Goal: Information Seeking & Learning: Check status

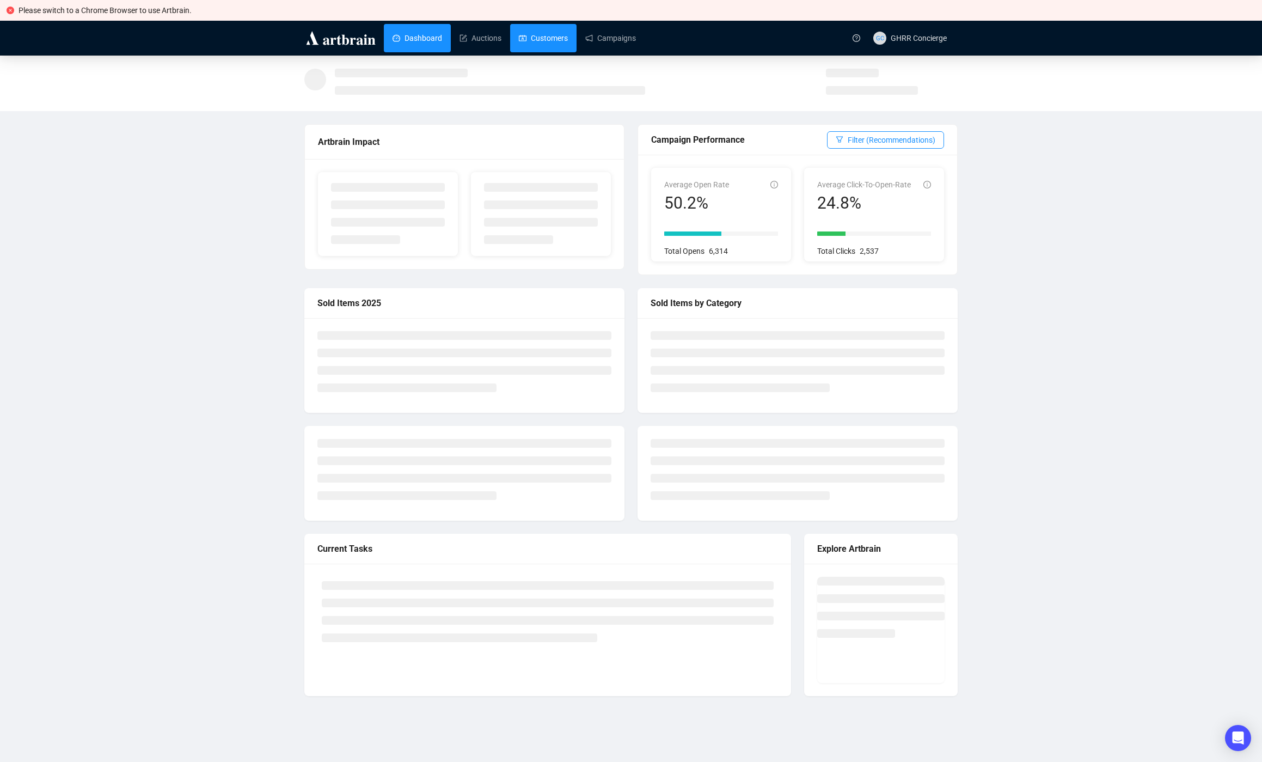
click at [555, 43] on link "Customers" at bounding box center [543, 38] width 49 height 28
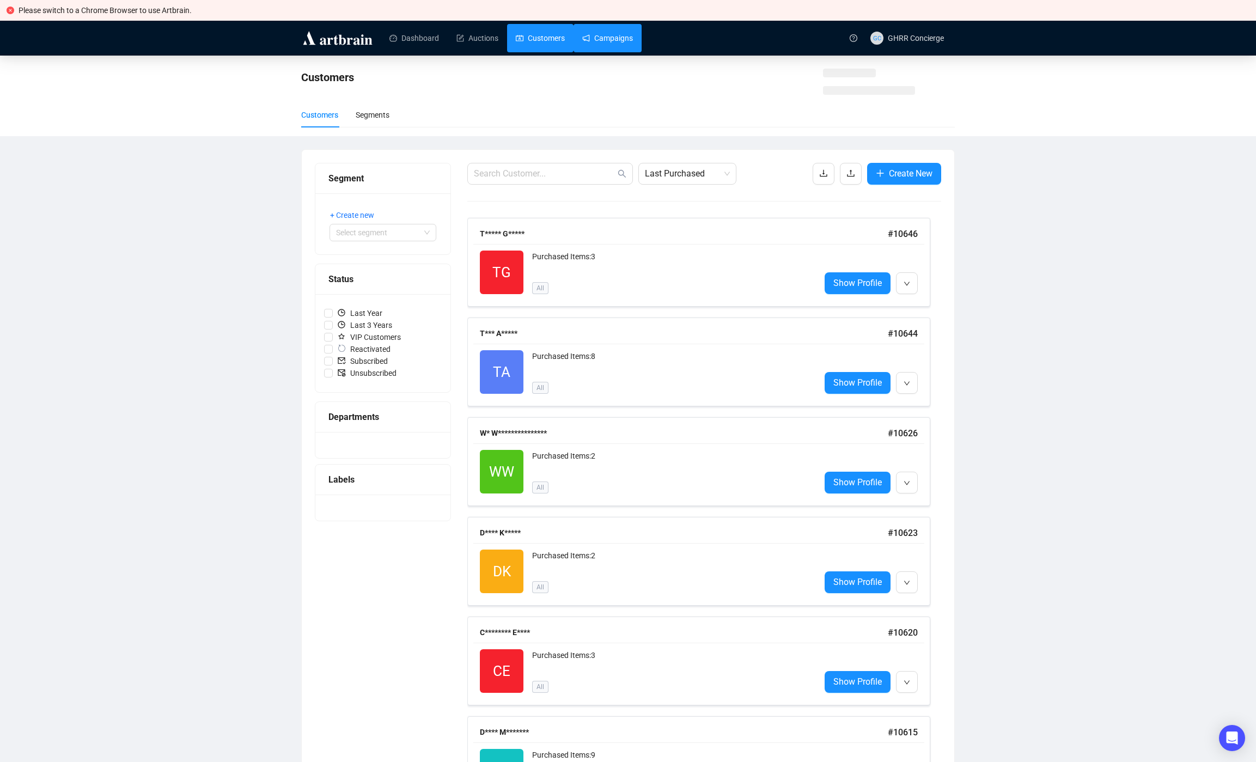
click at [632, 45] on link "Campaigns" at bounding box center [607, 38] width 51 height 28
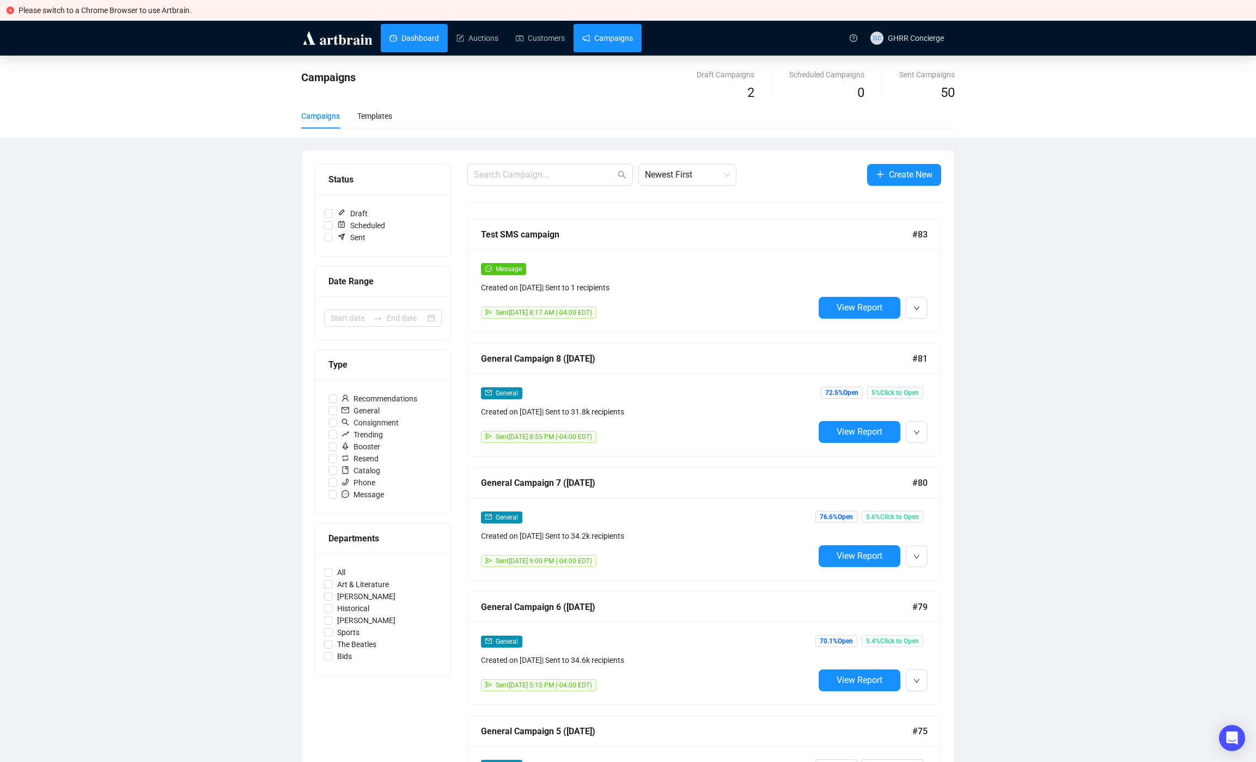
click at [422, 37] on link "Dashboard" at bounding box center [414, 38] width 50 height 28
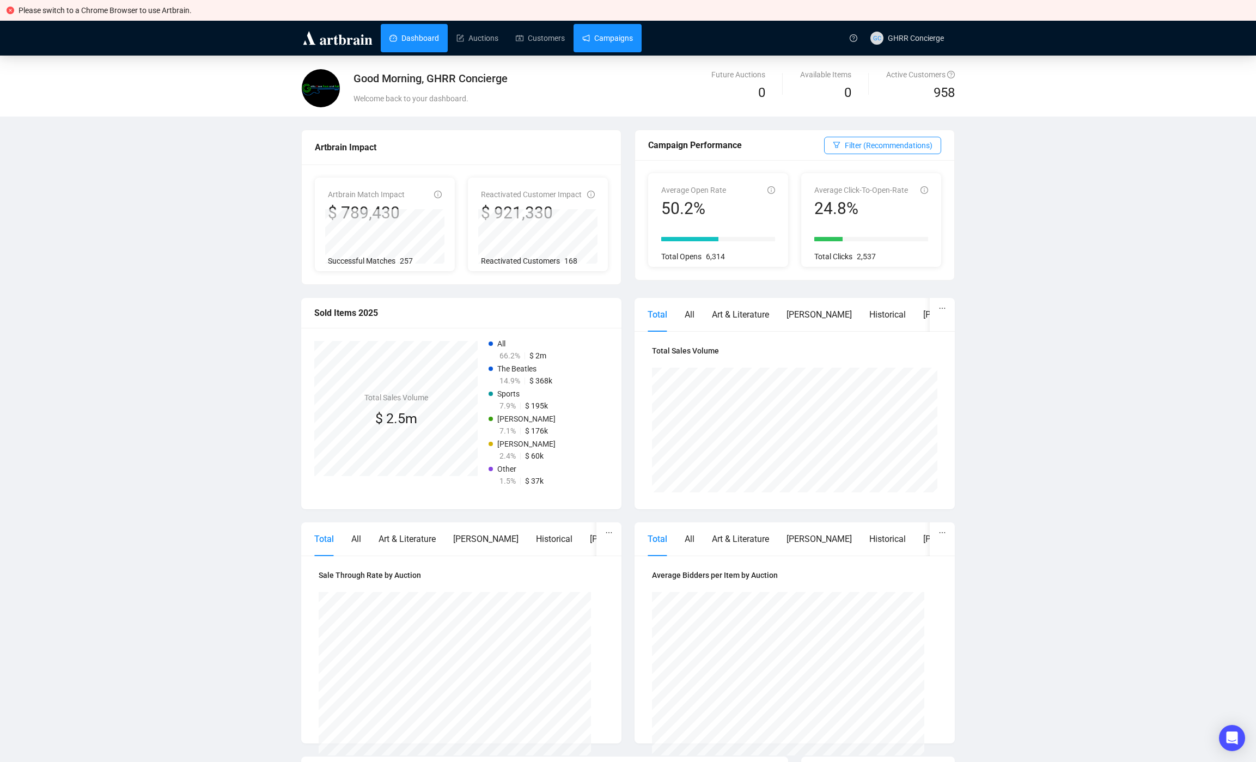
click at [608, 39] on link "Campaigns" at bounding box center [607, 38] width 51 height 28
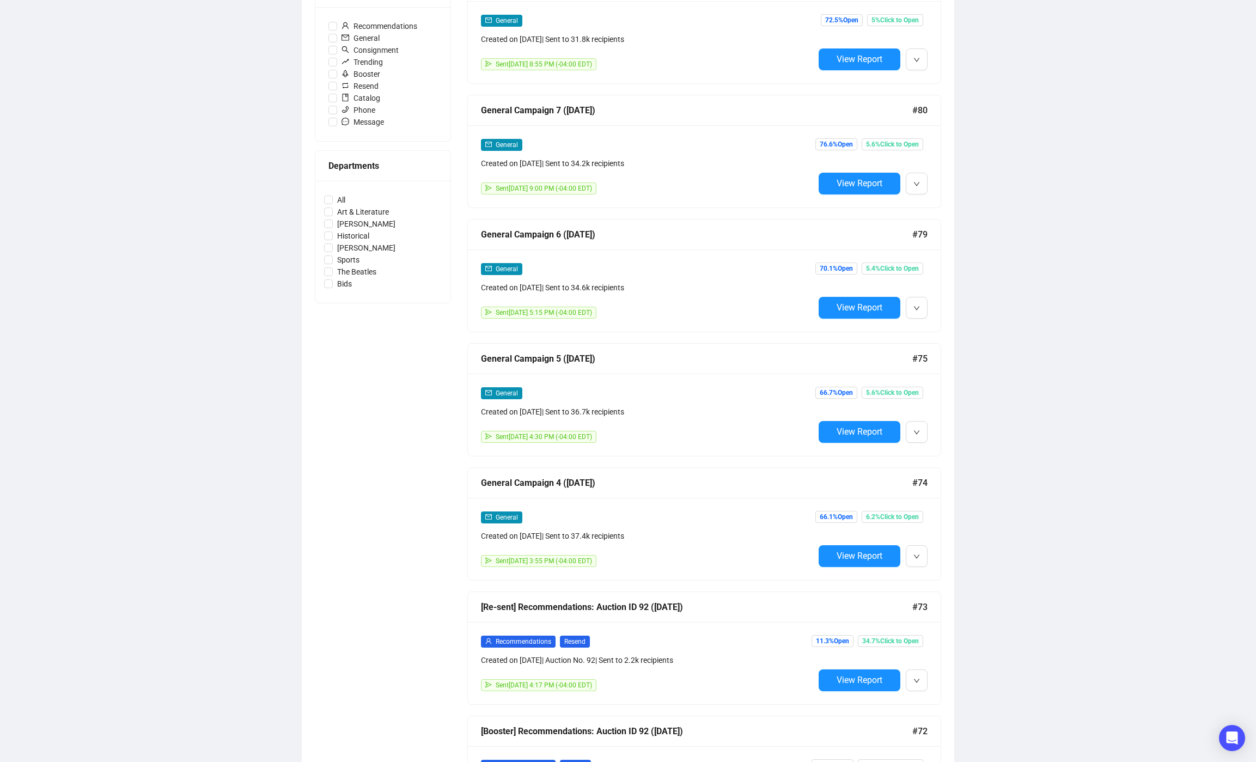
scroll to position [155, 0]
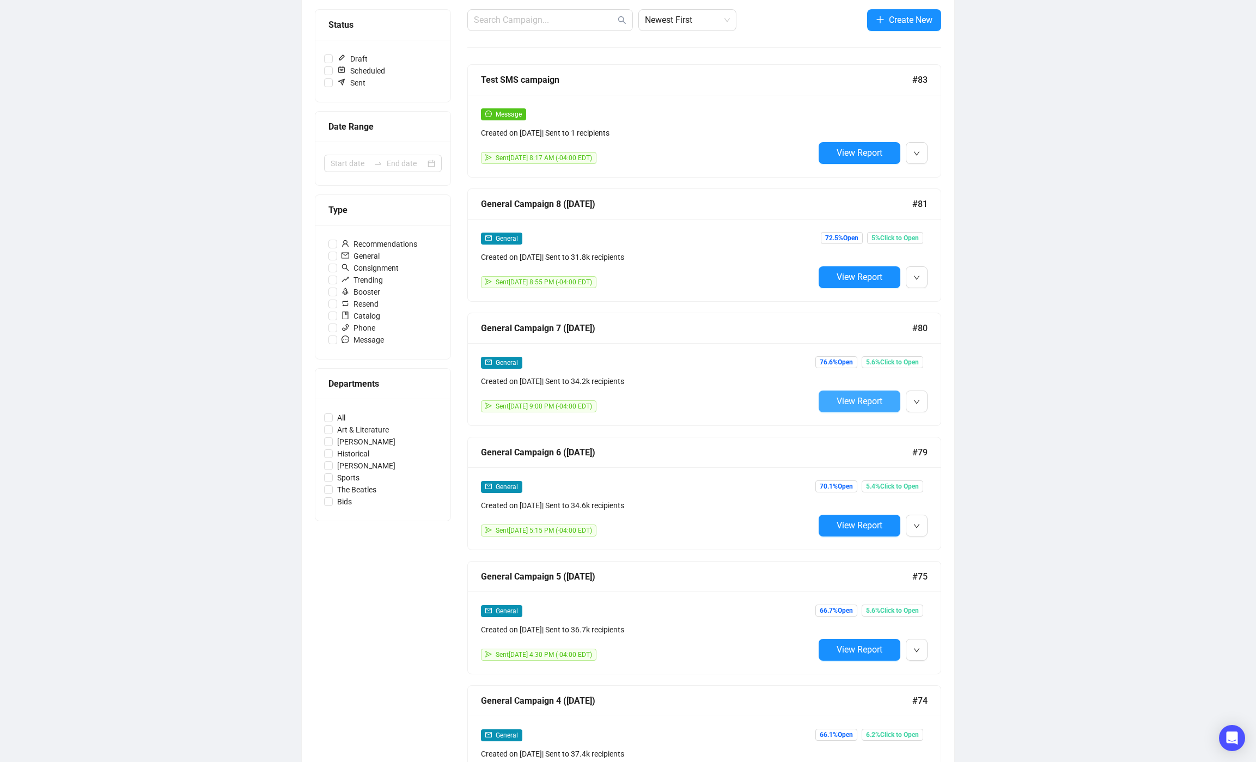
click at [854, 405] on span "View Report" at bounding box center [859, 401] width 46 height 10
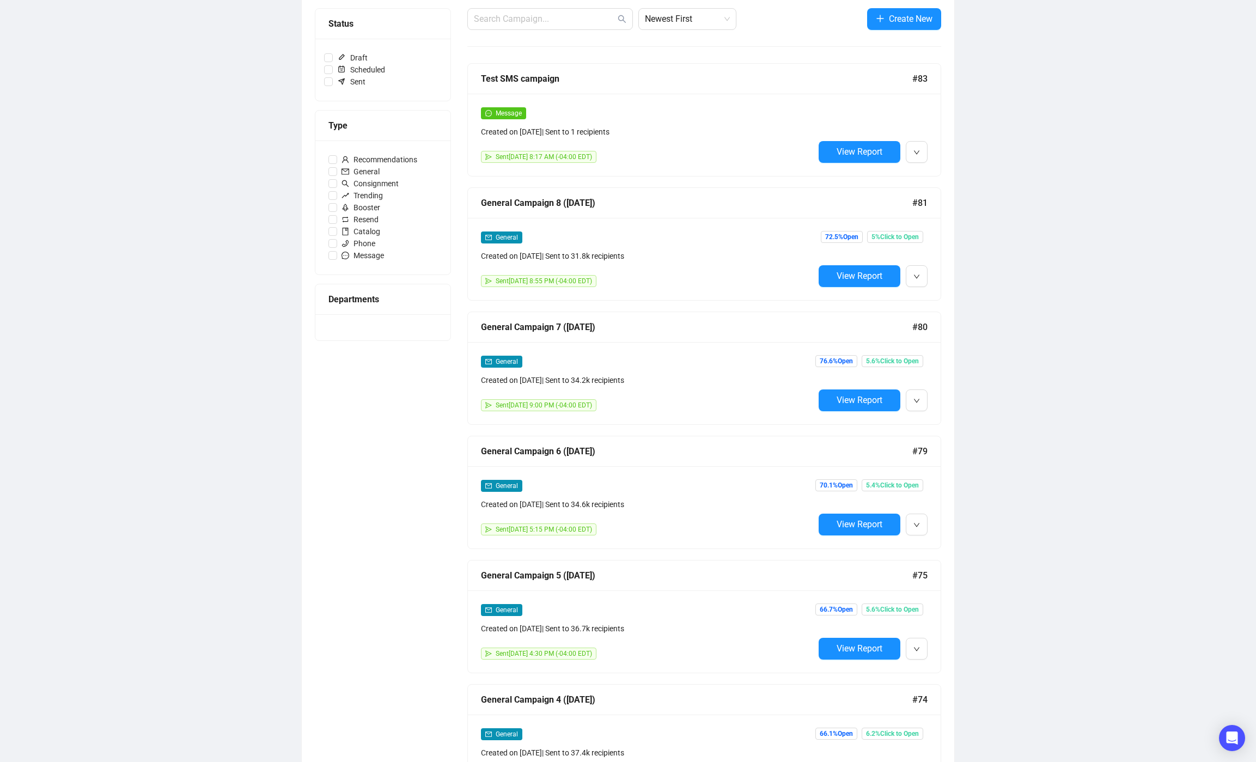
scroll to position [155, 0]
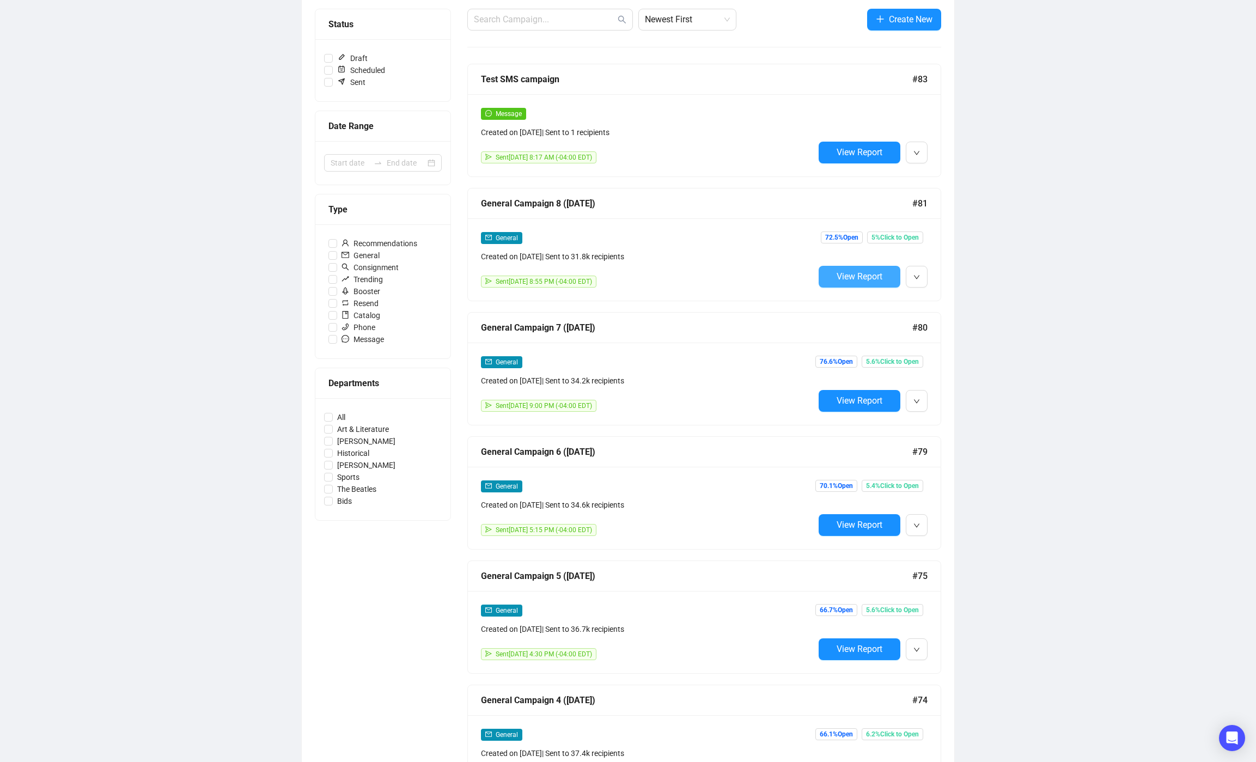
click at [860, 274] on span "View Report" at bounding box center [859, 276] width 46 height 10
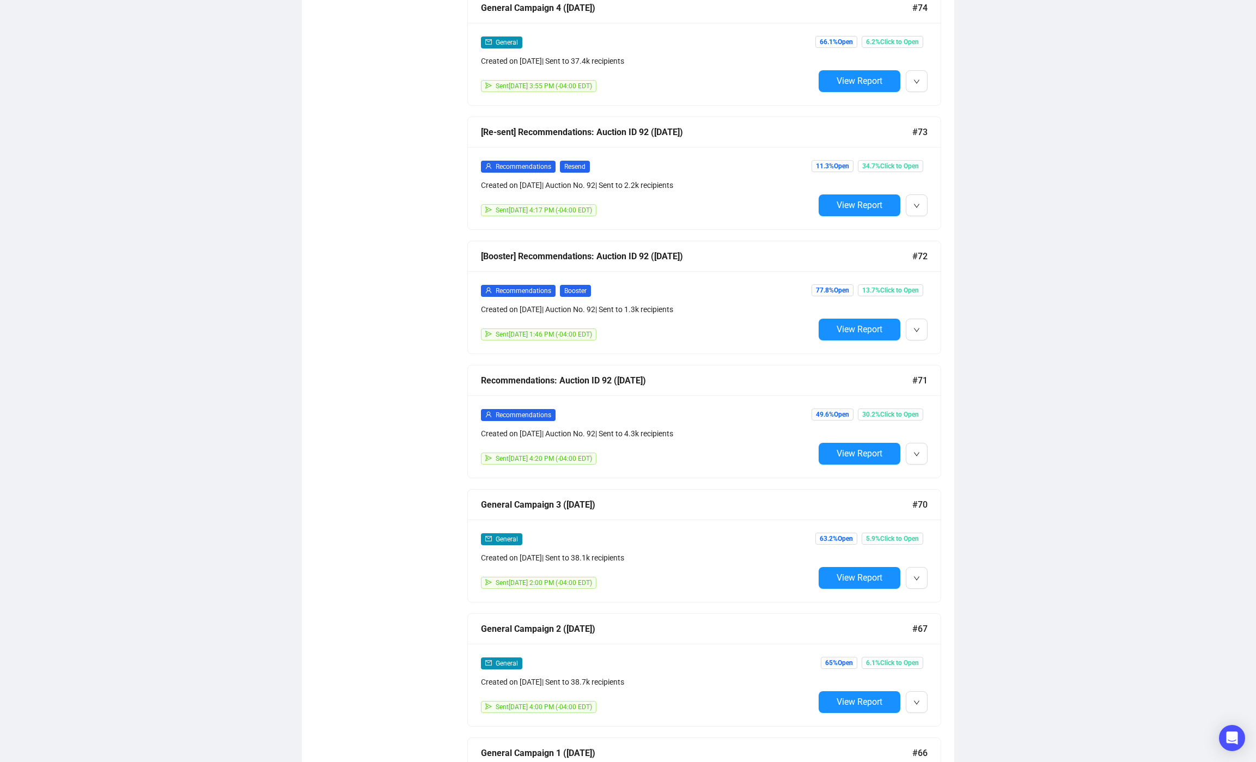
scroll to position [864, 0]
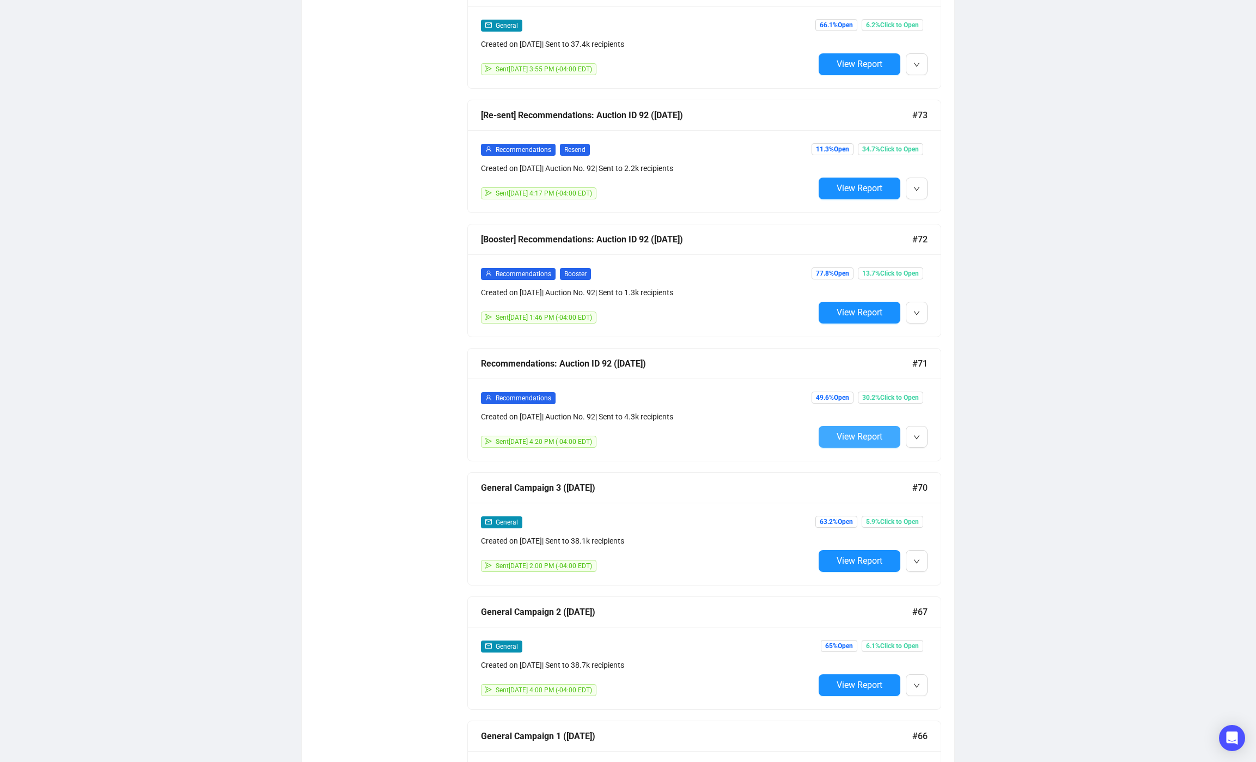
click at [855, 437] on span "View Report" at bounding box center [859, 436] width 46 height 10
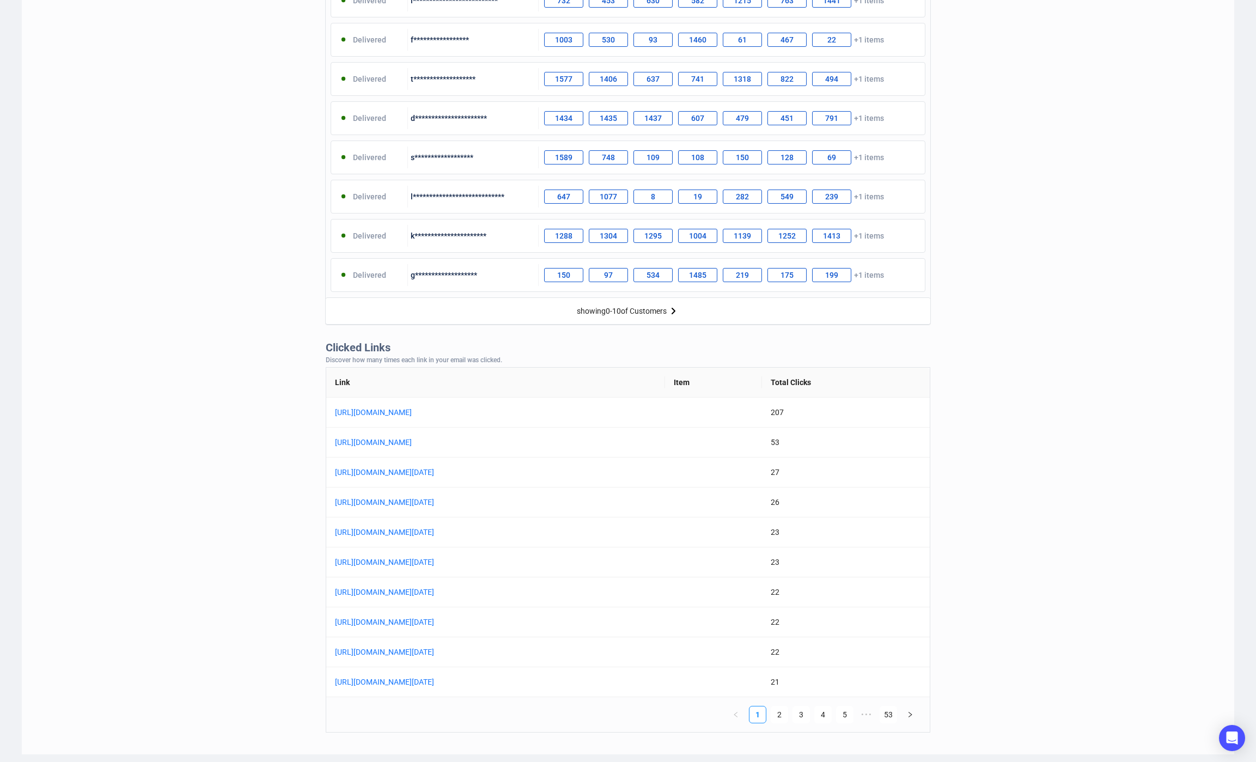
scroll to position [572, 0]
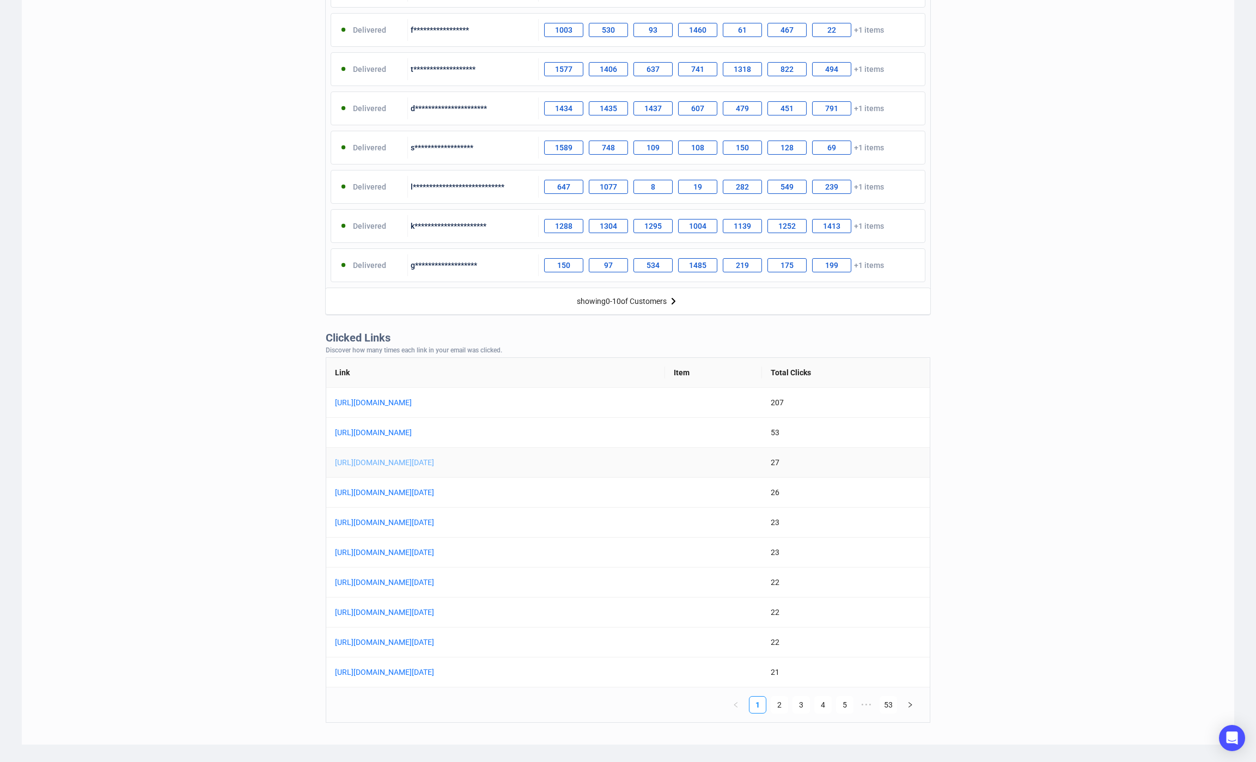
click at [472, 465] on link "https://www.gottahaverockandroll.com/Bruce_Springsteen_Extremely_Rare___Early_S…" at bounding box center [471, 462] width 272 height 12
